Goal: Find specific page/section: Find specific page/section

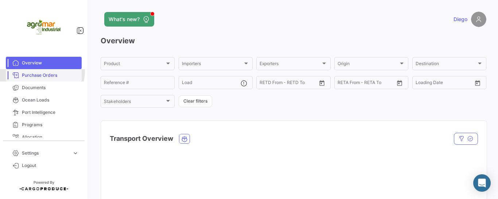
click at [39, 71] on link "Purchase Orders" at bounding box center [44, 75] width 76 height 12
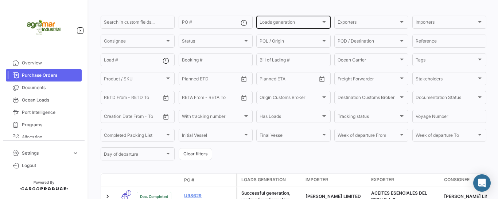
scroll to position [34, 0]
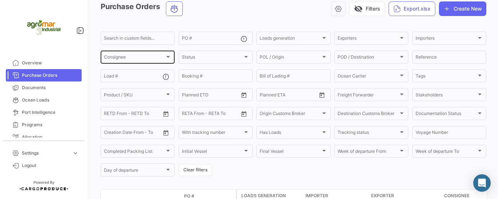
click at [160, 60] on div "Consignee" at bounding box center [134, 58] width 61 height 5
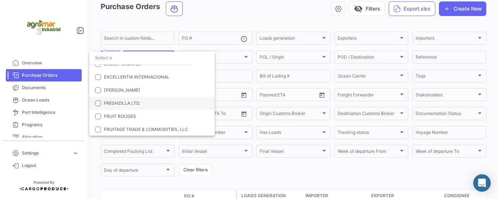
scroll to position [401, 0]
click at [122, 101] on span "[PERSON_NAME]" at bounding box center [122, 101] width 36 height 5
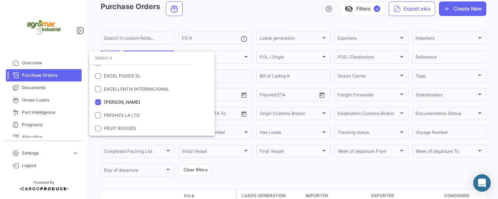
click at [248, 20] on div at bounding box center [249, 99] width 498 height 199
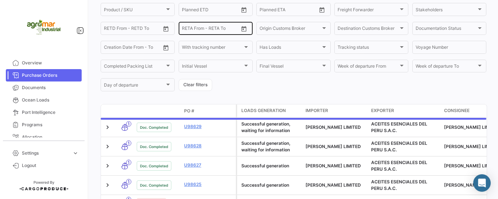
scroll to position [109, 0]
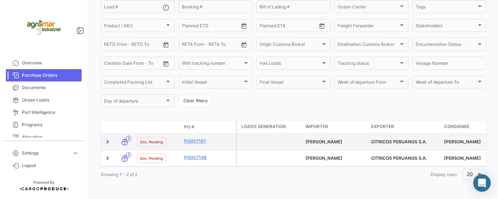
click at [107, 138] on link at bounding box center [107, 141] width 7 height 7
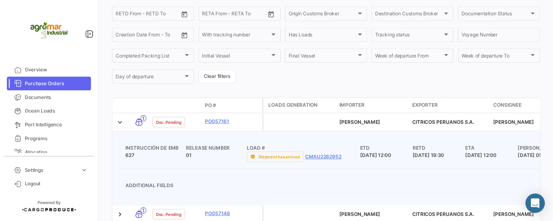
scroll to position [176, 0]
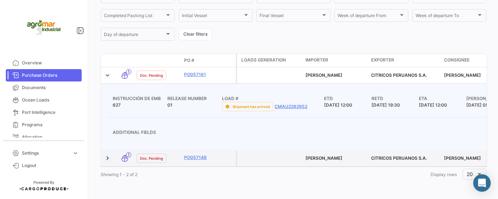
click at [108, 155] on link at bounding box center [107, 158] width 7 height 7
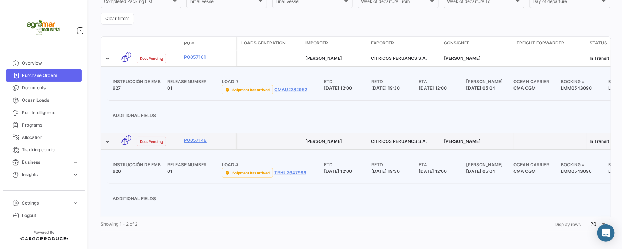
scroll to position [173, 0]
click at [98, 83] on div "What's new? Diego Purchase Orders visibility_off Filters ✓ Export.xlsx Create N…" at bounding box center [355, 124] width 533 height 249
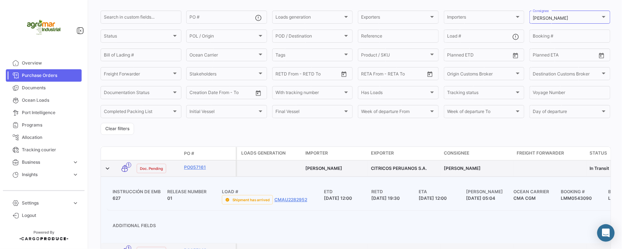
scroll to position [137, 0]
